Goal: Transaction & Acquisition: Purchase product/service

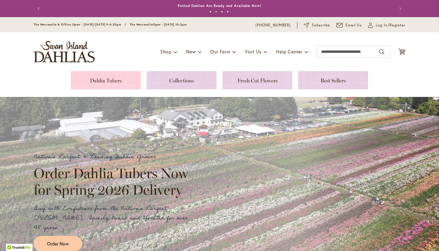
click at [112, 84] on link at bounding box center [106, 80] width 70 height 18
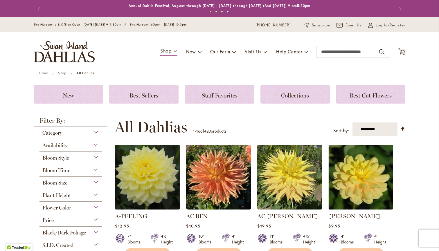
scroll to position [26, 0]
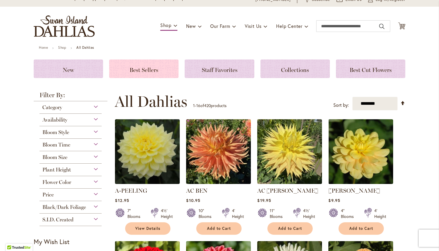
click at [160, 72] on div "Best Sellers" at bounding box center [143, 69] width 69 height 19
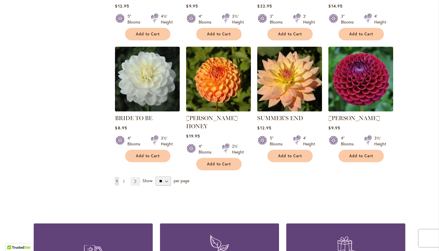
scroll to position [449, 0]
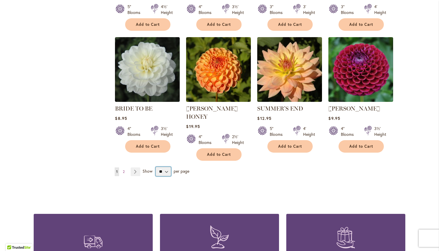
select select "**"
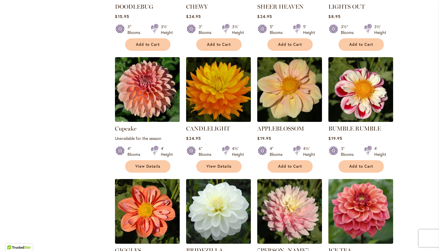
scroll to position [809, 0]
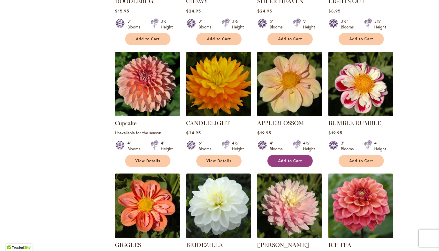
click at [290, 159] on span "Add to Cart" at bounding box center [290, 161] width 24 height 5
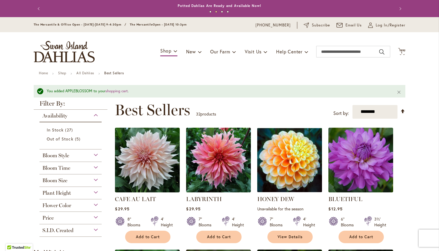
scroll to position [0, 0]
click at [207, 65] on span "New & Exclusive" at bounding box center [213, 67] width 35 height 6
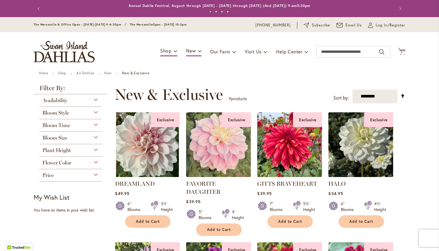
click at [218, 227] on span "Add to Cart" at bounding box center [219, 229] width 24 height 5
